Goal: Find specific page/section: Find specific page/section

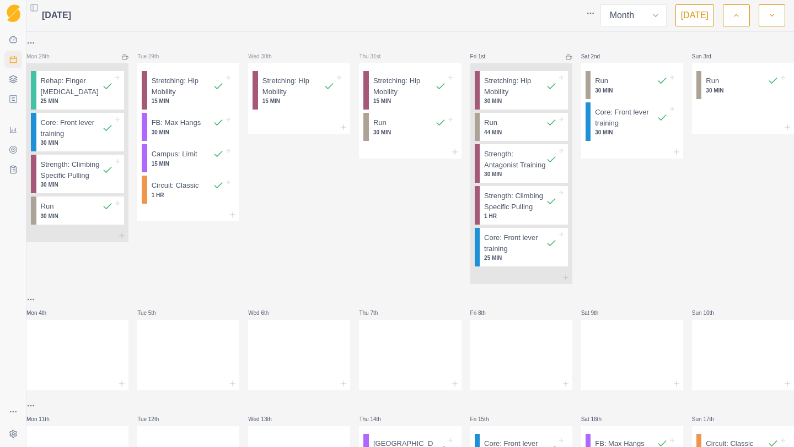
select select "month"
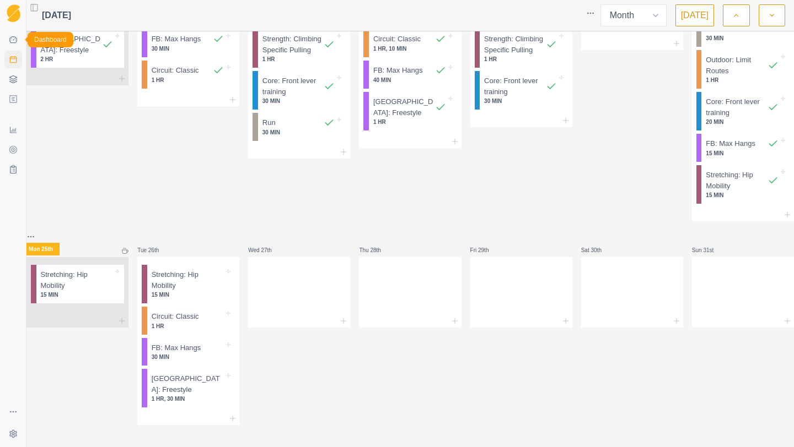
click at [14, 43] on icon at bounding box center [13, 39] width 8 height 7
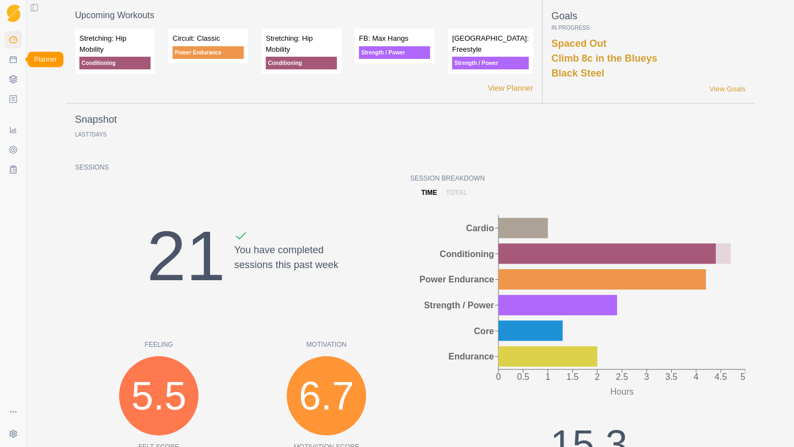
click at [15, 63] on icon at bounding box center [13, 59] width 9 height 9
select select "month"
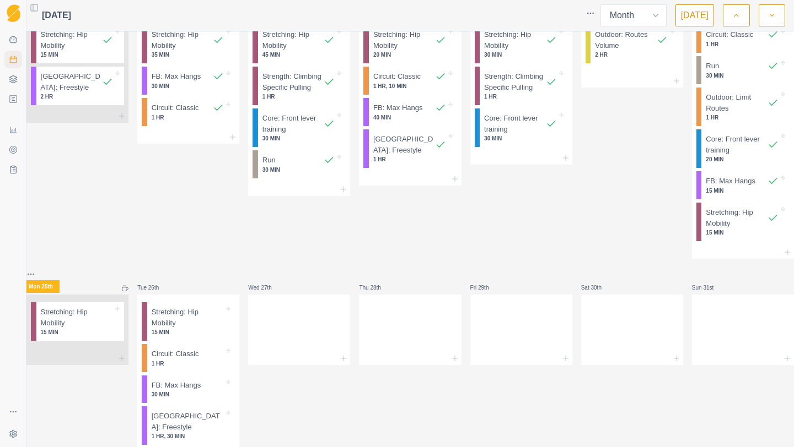
scroll to position [670, 0]
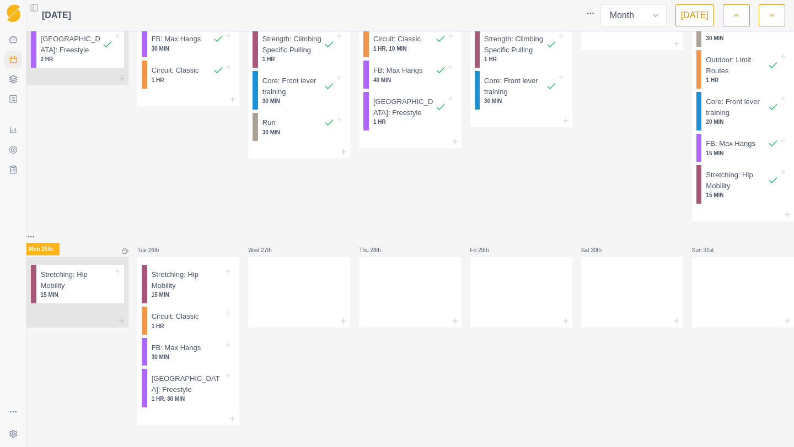
click at [770, 20] on icon "button" at bounding box center [772, 15] width 8 height 11
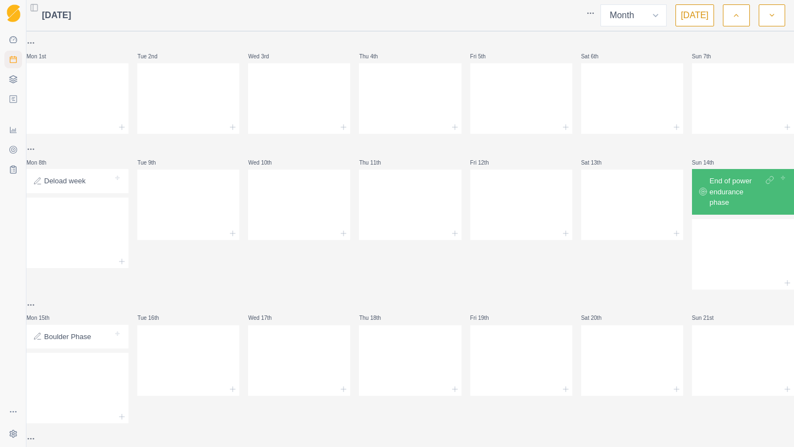
click at [729, 17] on button "button" at bounding box center [735, 15] width 26 height 22
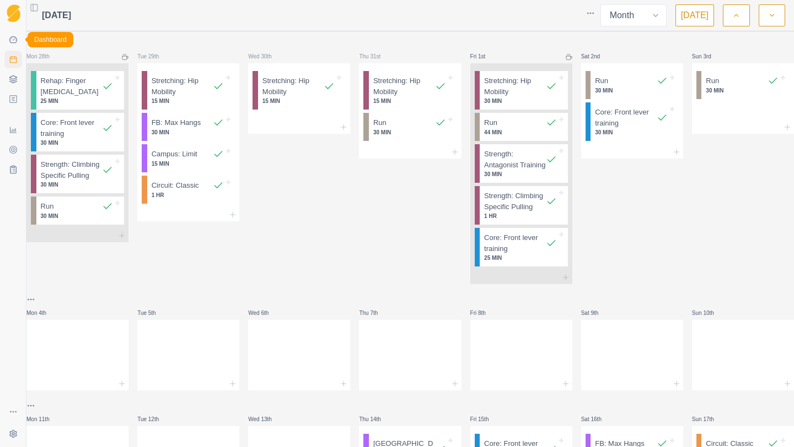
click at [12, 42] on icon at bounding box center [13, 39] width 9 height 9
